Goal: Book appointment/travel/reservation

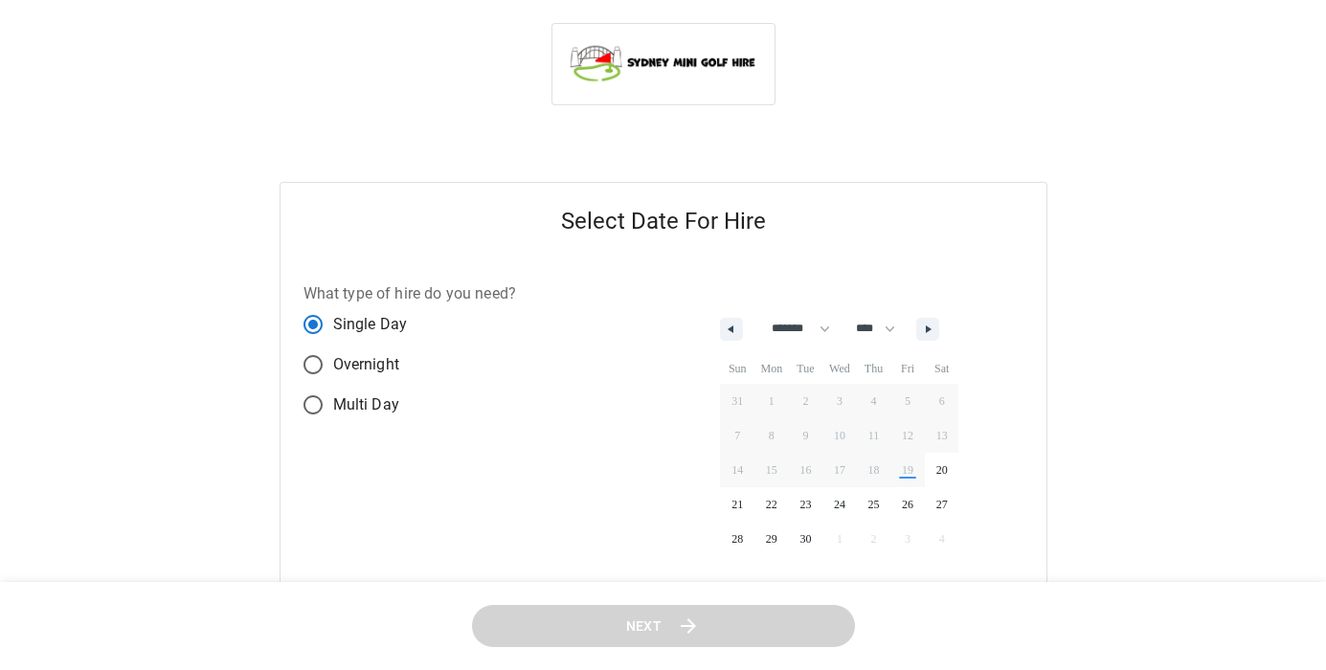
select select "*"
select select "****"
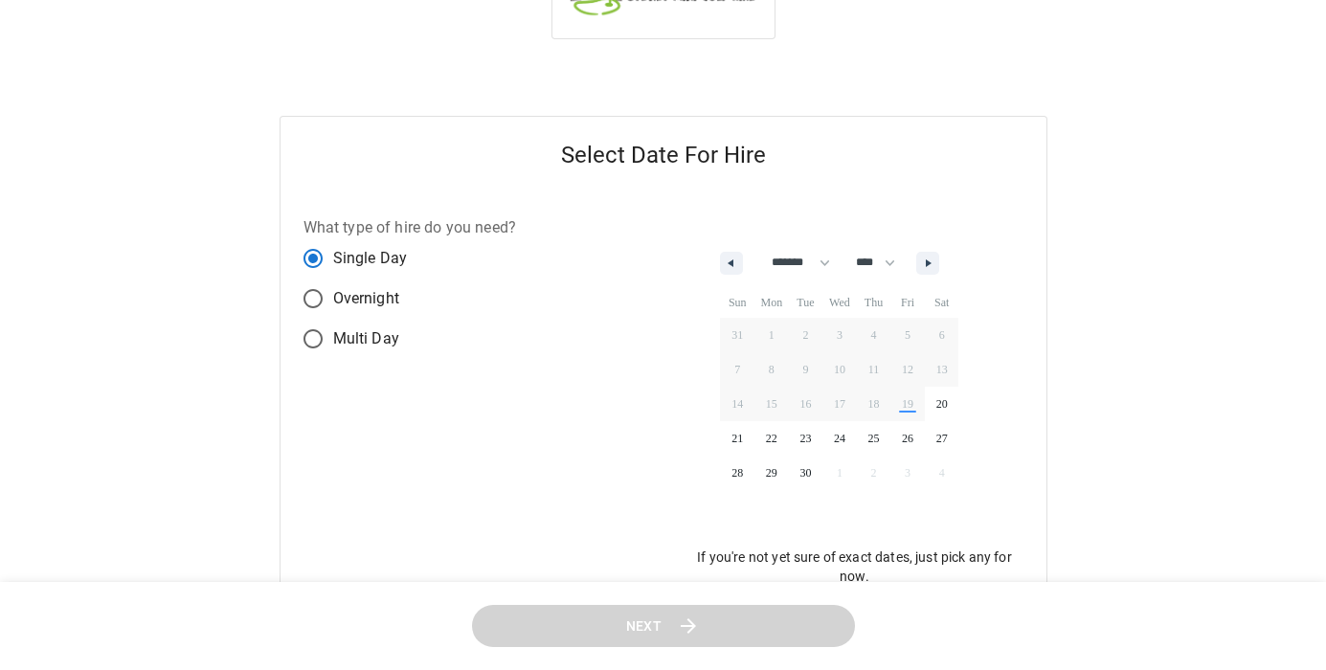
scroll to position [80, 0]
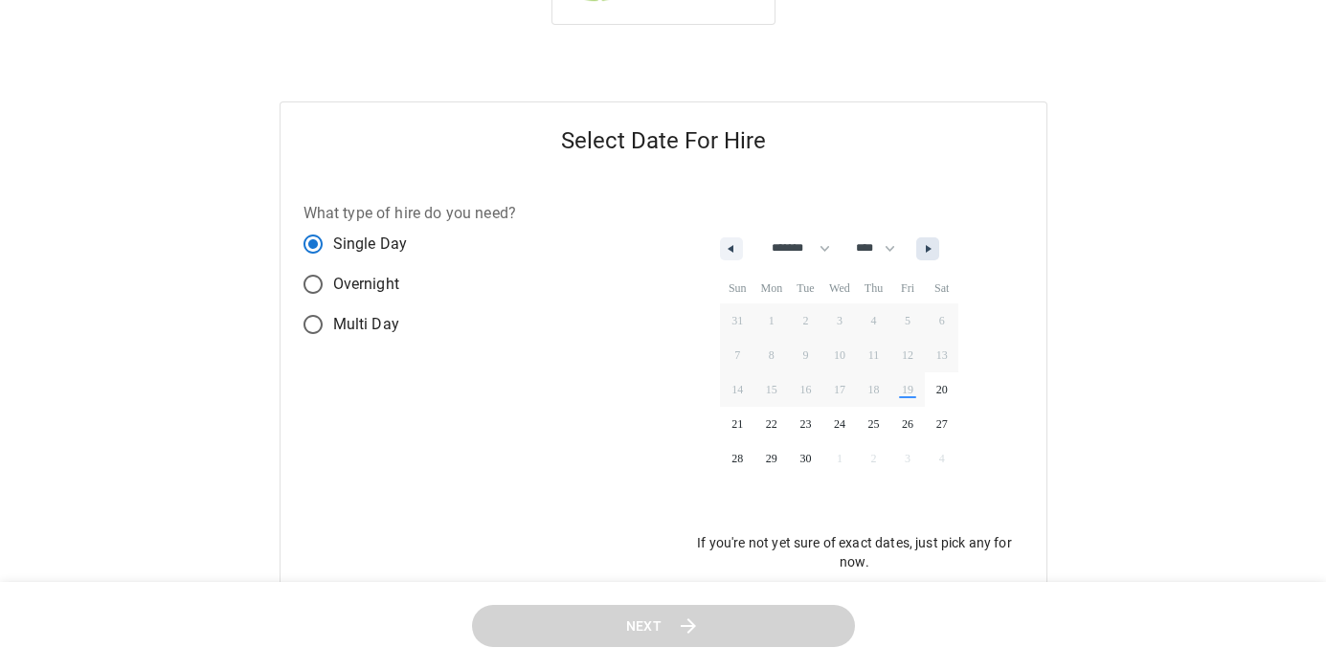
click at [939, 252] on button "button" at bounding box center [927, 248] width 23 height 23
select select "*"
click at [919, 425] on span "24" at bounding box center [907, 424] width 34 height 25
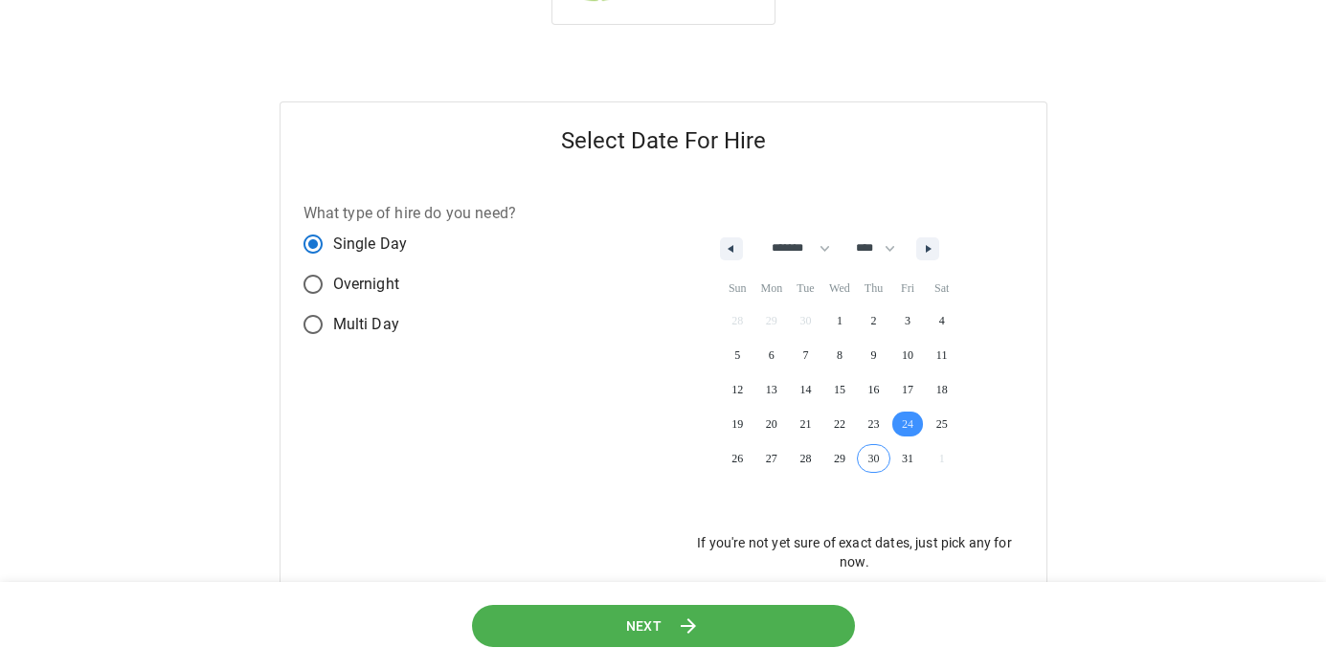
click at [742, 633] on button "Next" at bounding box center [663, 626] width 383 height 43
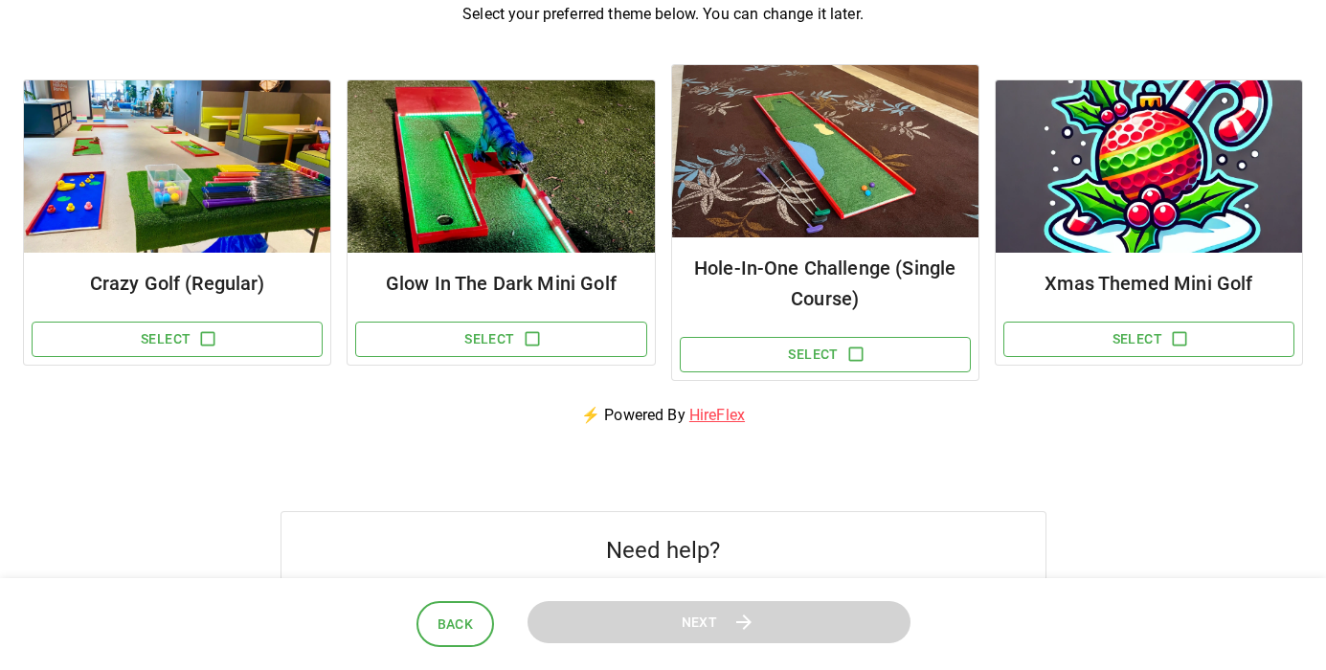
scroll to position [214, 0]
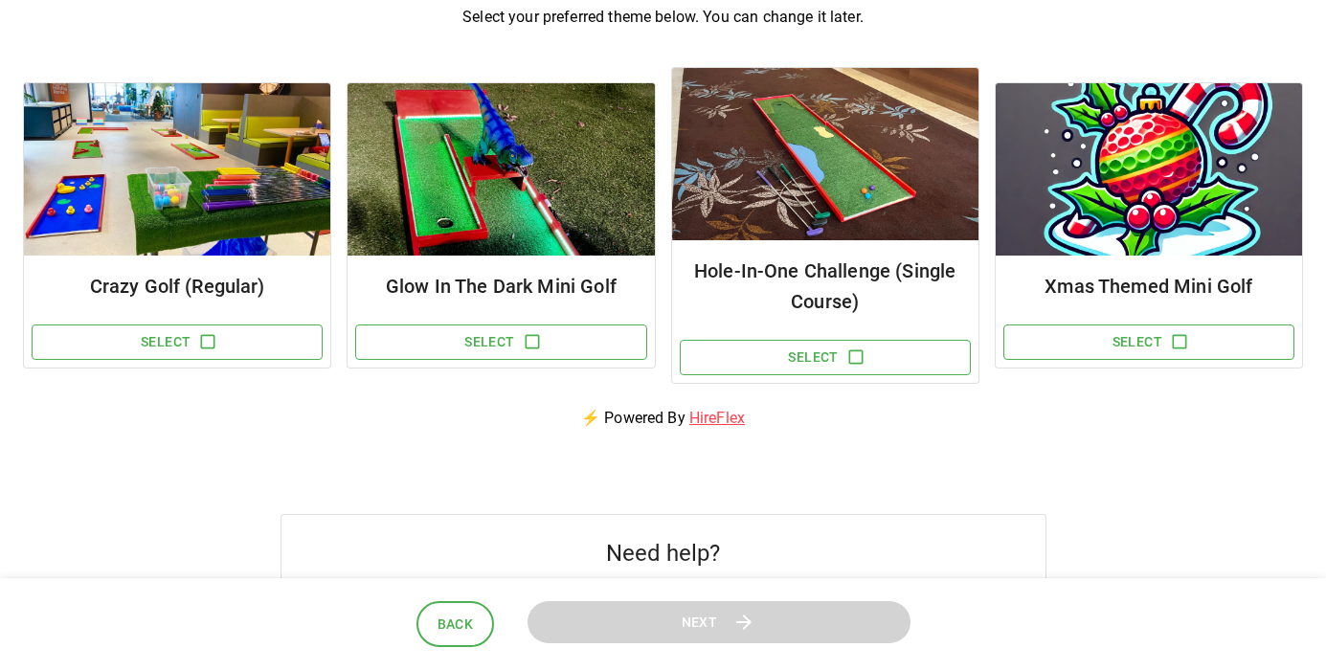
click at [525, 222] on img at bounding box center [501, 169] width 306 height 172
